Goal: Task Accomplishment & Management: Complete application form

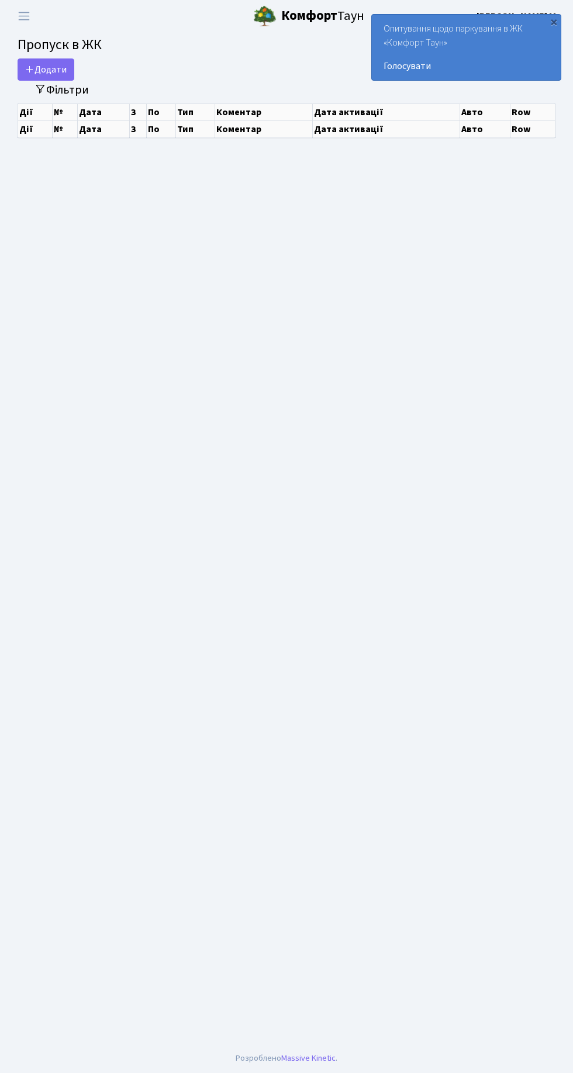
select select "25"
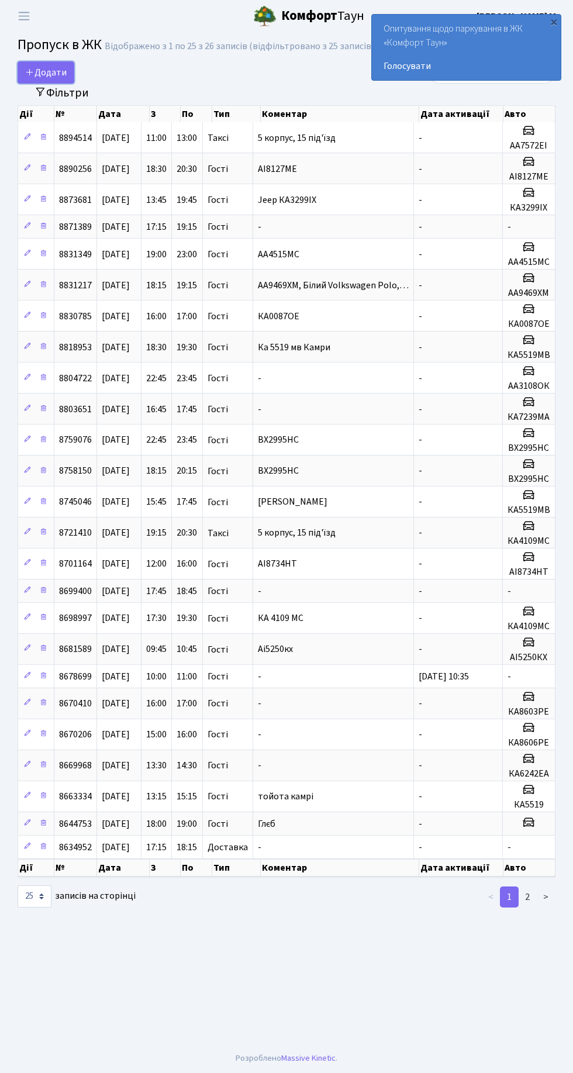
click at [52, 67] on span "Додати" at bounding box center [46, 72] width 42 height 13
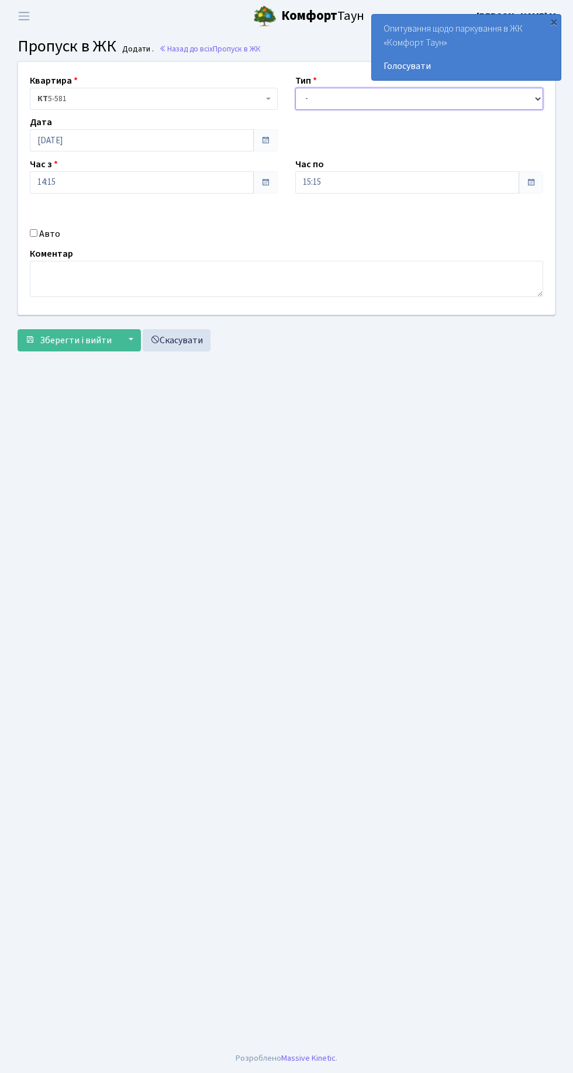
click at [338, 98] on select "- Доставка Таксі Гості Сервіс" at bounding box center [419, 99] width 248 height 22
select select "2"
click at [295, 88] on select "- Доставка Таксі Гості Сервіс" at bounding box center [419, 99] width 248 height 22
click at [34, 230] on input "Авто" at bounding box center [34, 233] width 8 height 8
checkbox input "true"
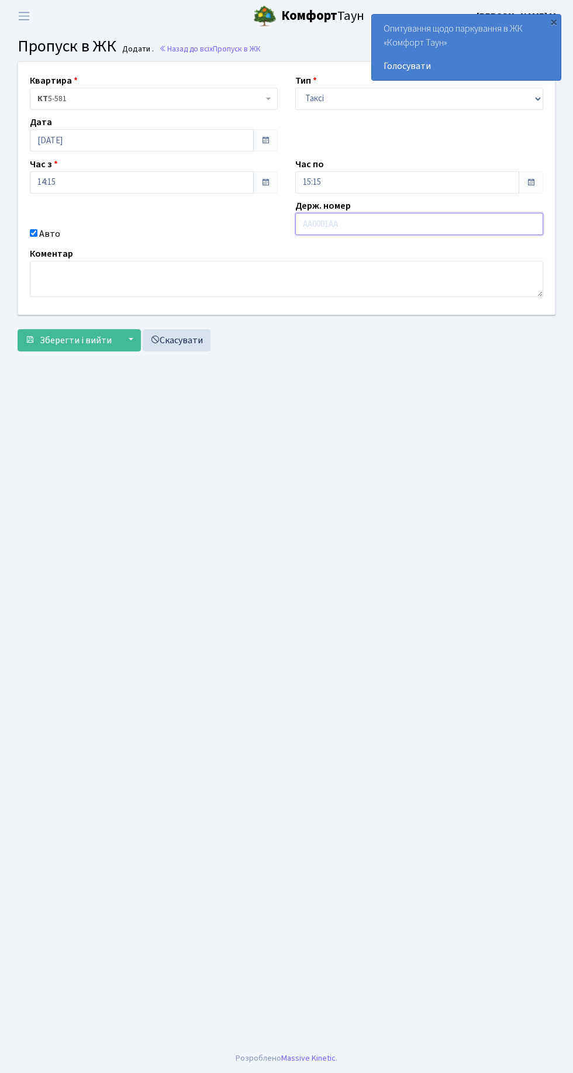
click at [356, 225] on input "text" at bounding box center [419, 224] width 248 height 22
type input "CA7540KH"
click at [81, 340] on span "Зберегти і вийти" at bounding box center [76, 340] width 72 height 13
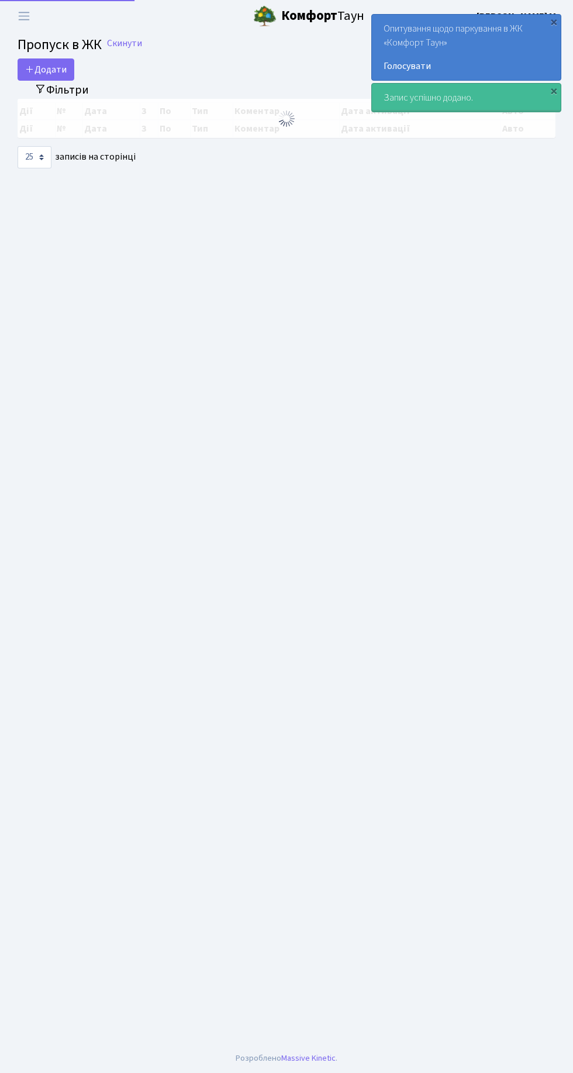
select select "25"
